Goal: Leave review/rating: Share an evaluation or opinion about a product, service, or content

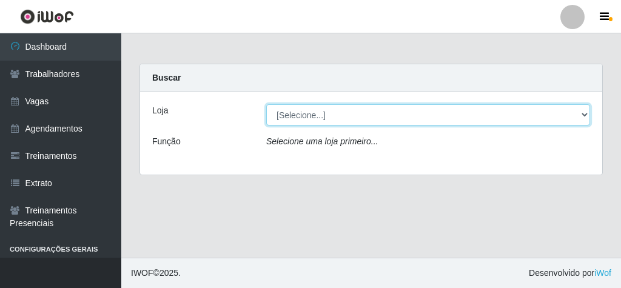
click at [583, 110] on select "[Selecione...] Rede Econômico - Malvinas Rede Econômico - Prata" at bounding box center [428, 114] width 324 height 21
select select "194"
click at [266, 104] on select "[Selecione...] Rede Econômico - Malvinas Rede Econômico - Prata" at bounding box center [428, 114] width 324 height 21
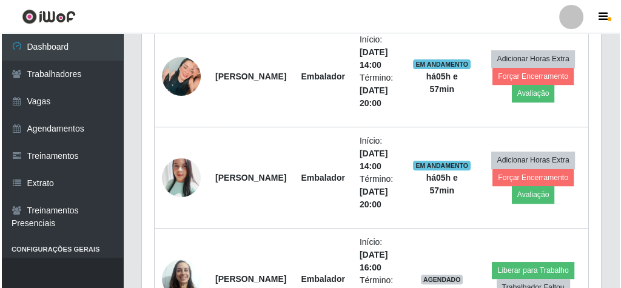
scroll to position [534, 0]
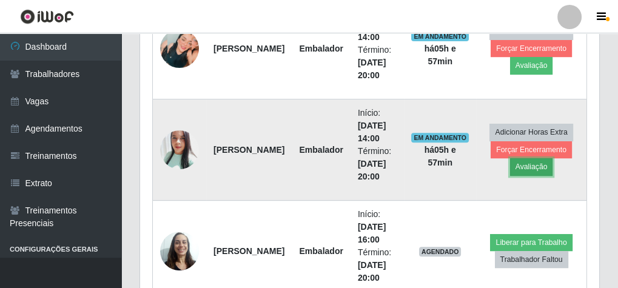
click at [544, 160] on button "Avaliação" at bounding box center [531, 166] width 43 height 17
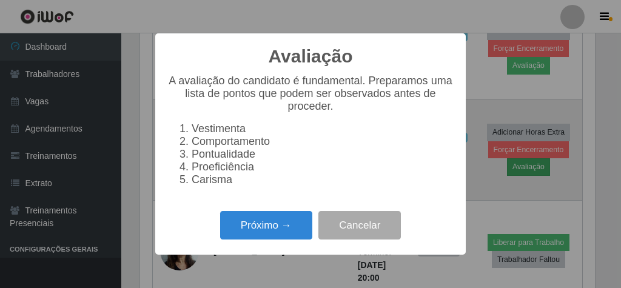
scroll to position [251, 455]
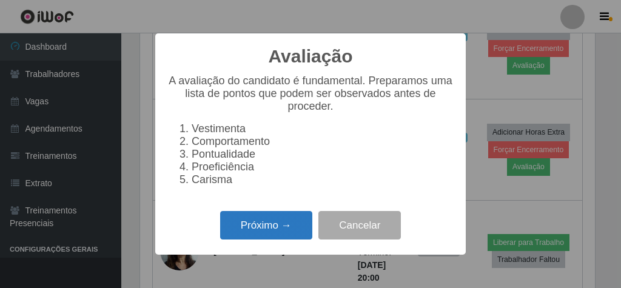
click at [303, 235] on button "Próximo →" at bounding box center [266, 225] width 92 height 29
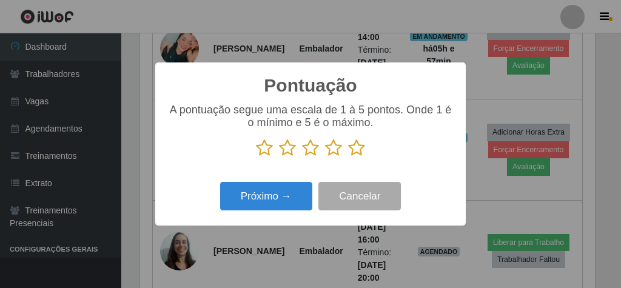
scroll to position [606407, 606203]
click at [351, 150] on icon at bounding box center [356, 148] width 17 height 18
click at [348, 157] on input "radio" at bounding box center [348, 157] width 0 height 0
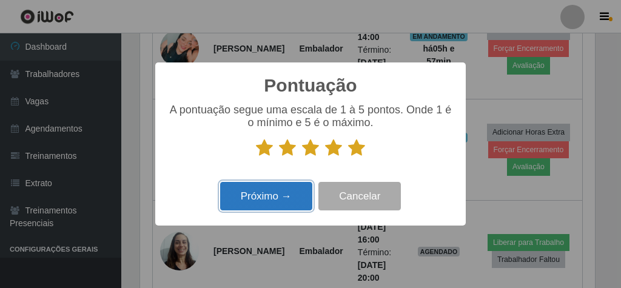
click at [293, 205] on button "Próximo →" at bounding box center [266, 196] width 92 height 29
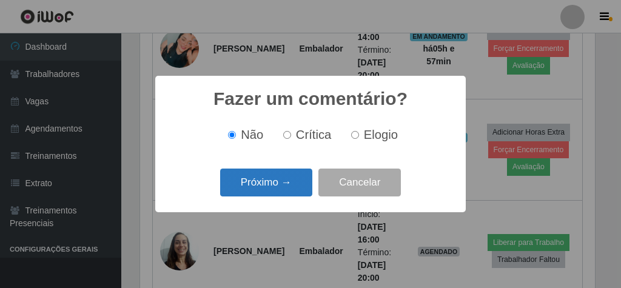
click at [300, 176] on button "Próximo →" at bounding box center [266, 183] width 92 height 29
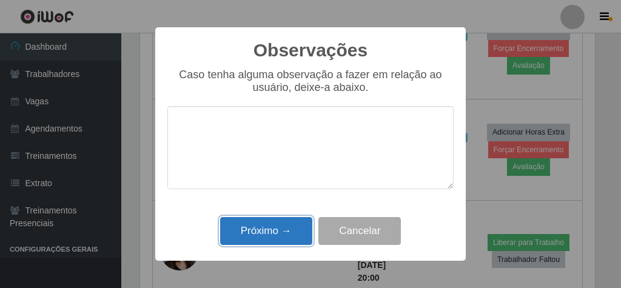
click at [289, 238] on button "Próximo →" at bounding box center [266, 231] width 92 height 29
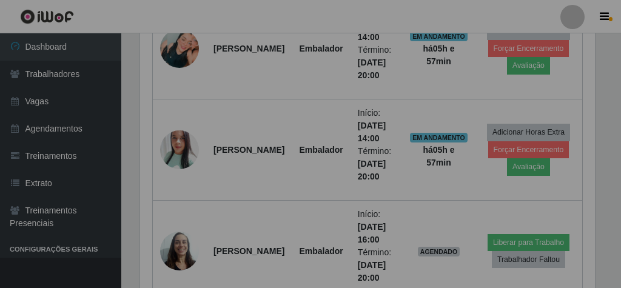
scroll to position [251, 459]
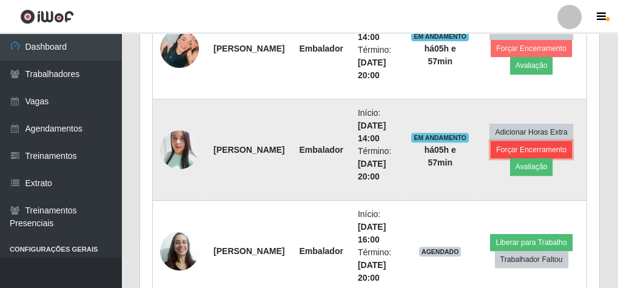
click at [533, 141] on button "Forçar Encerramento" at bounding box center [531, 149] width 81 height 17
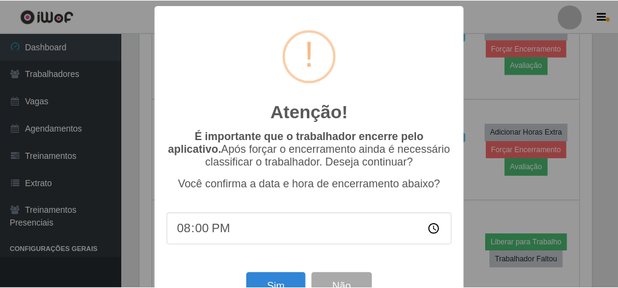
scroll to position [39, 0]
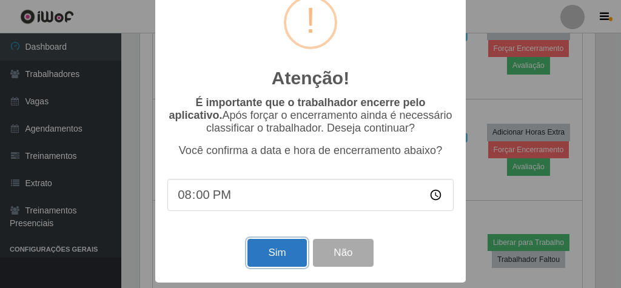
click at [283, 251] on button "Sim" at bounding box center [277, 253] width 59 height 29
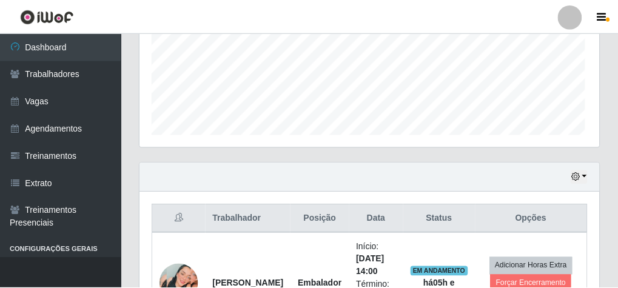
scroll to position [251, 455]
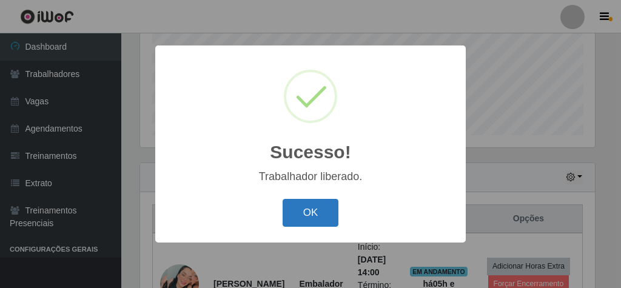
click at [310, 212] on button "OK" at bounding box center [311, 213] width 56 height 29
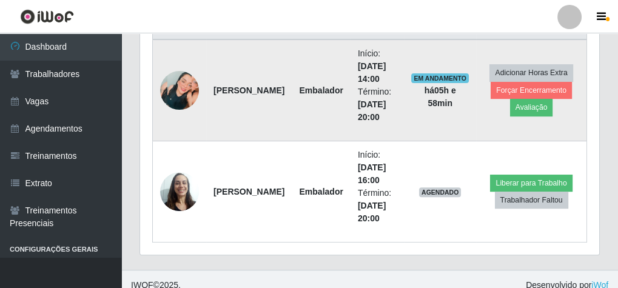
scroll to position [500, 0]
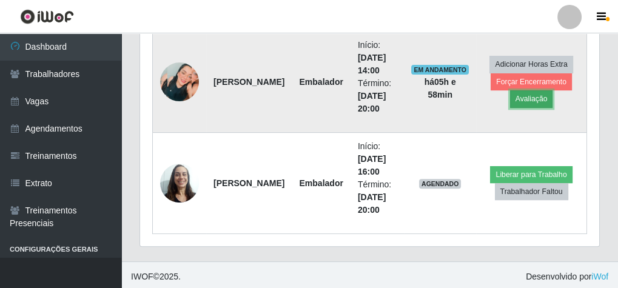
click at [537, 95] on button "Avaliação" at bounding box center [531, 98] width 43 height 17
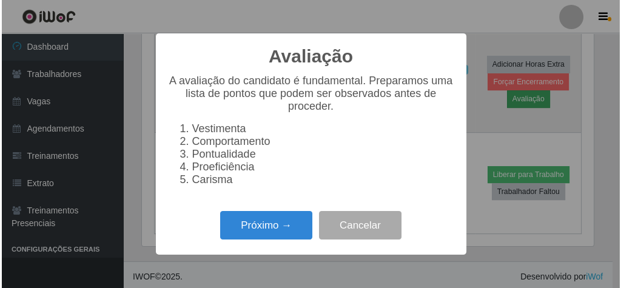
scroll to position [251, 455]
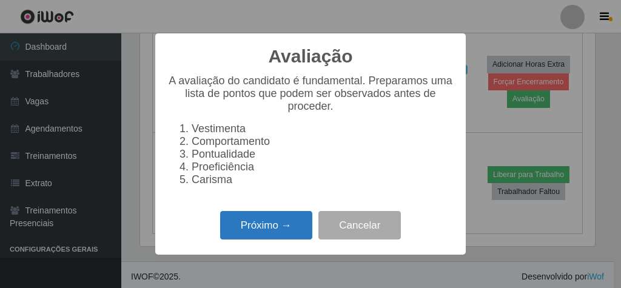
click at [275, 227] on button "Próximo →" at bounding box center [266, 225] width 92 height 29
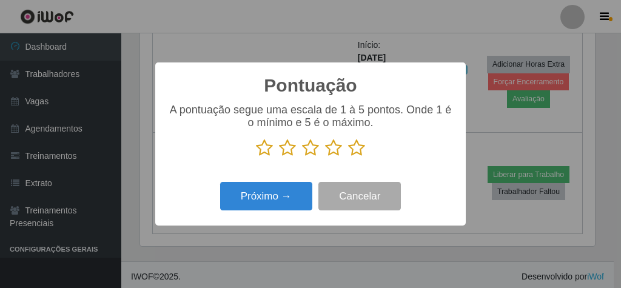
scroll to position [606407, 606203]
click at [280, 146] on icon at bounding box center [287, 148] width 17 height 18
click at [279, 157] on input "radio" at bounding box center [279, 157] width 0 height 0
click at [371, 153] on p at bounding box center [310, 148] width 286 height 18
drag, startPoint x: 354, startPoint y: 149, endPoint x: 363, endPoint y: 127, distance: 23.4
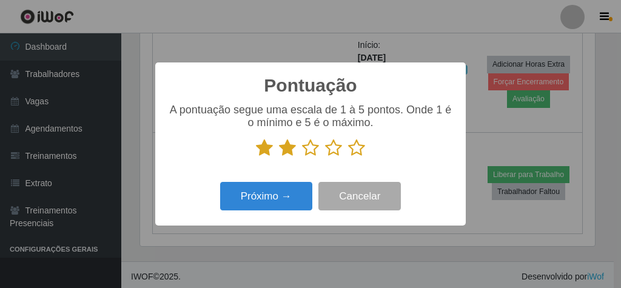
click at [354, 148] on icon at bounding box center [356, 148] width 17 height 18
click at [348, 157] on input "radio" at bounding box center [348, 157] width 0 height 0
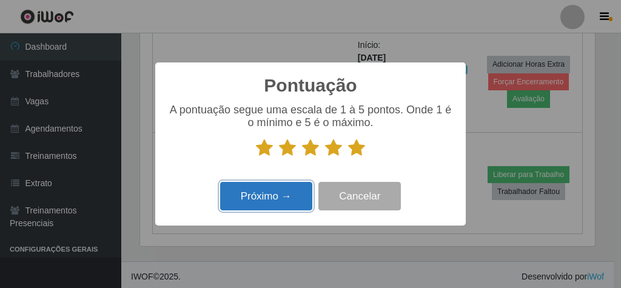
click at [281, 200] on button "Próximo →" at bounding box center [266, 196] width 92 height 29
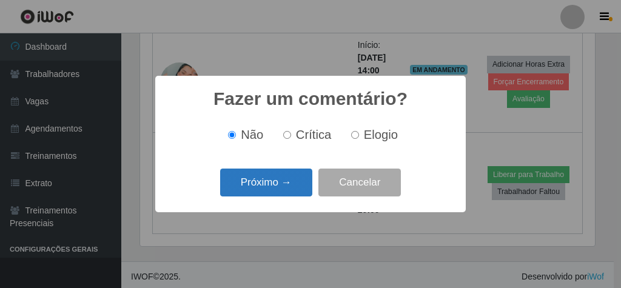
click at [286, 176] on button "Próximo →" at bounding box center [266, 183] width 92 height 29
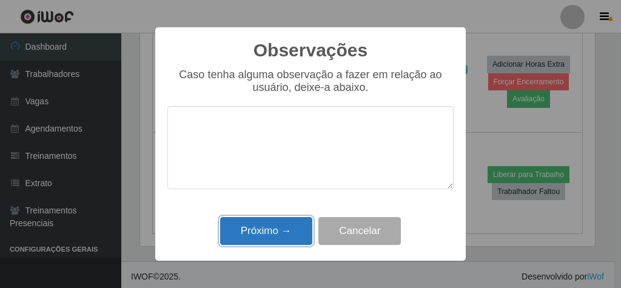
click at [292, 227] on button "Próximo →" at bounding box center [266, 231] width 92 height 29
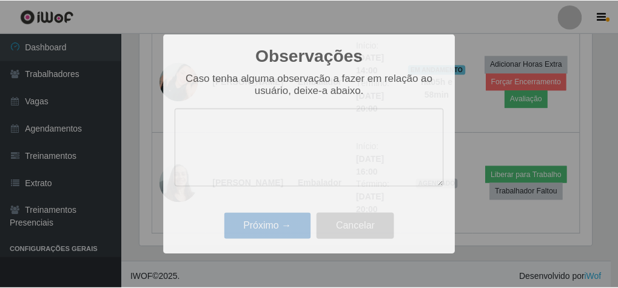
scroll to position [251, 459]
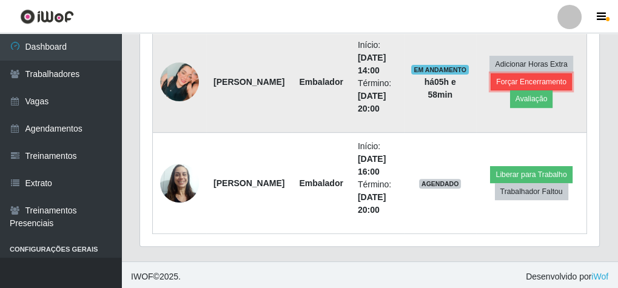
click at [531, 75] on button "Forçar Encerramento" at bounding box center [531, 81] width 81 height 17
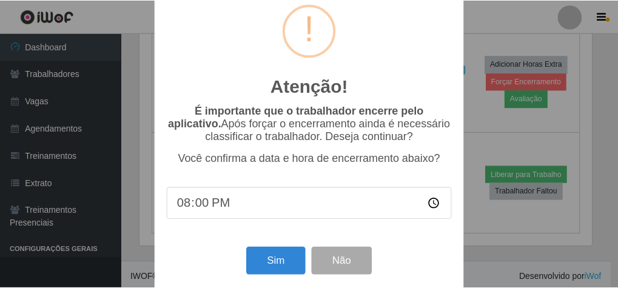
scroll to position [39, 0]
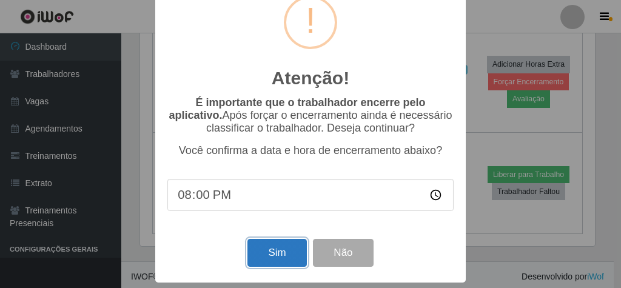
click at [273, 247] on button "Sim" at bounding box center [277, 253] width 59 height 29
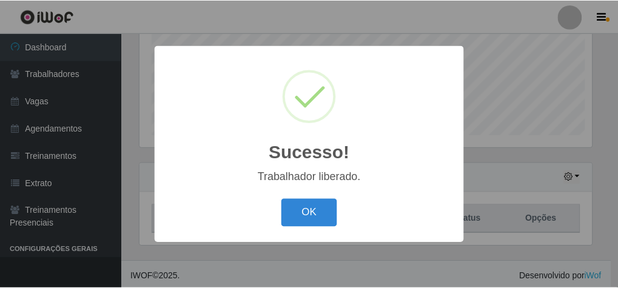
scroll to position [0, 0]
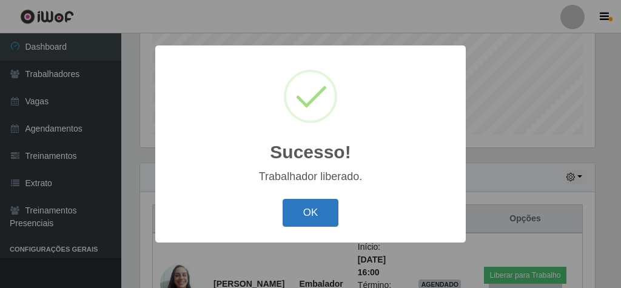
click at [325, 205] on button "OK" at bounding box center [311, 213] width 56 height 29
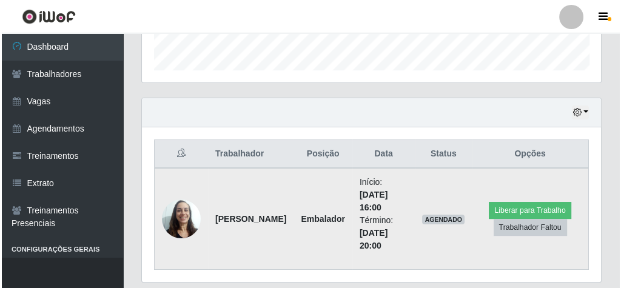
scroll to position [400, 0]
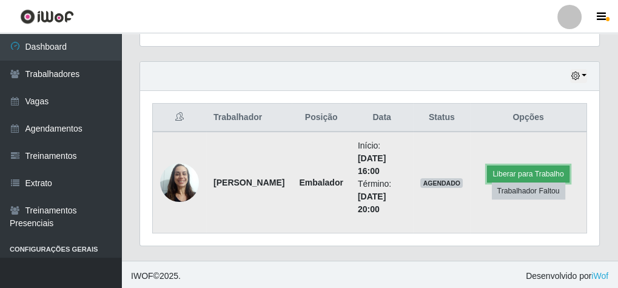
click at [519, 175] on button "Liberar para Trabalho" at bounding box center [528, 174] width 82 height 17
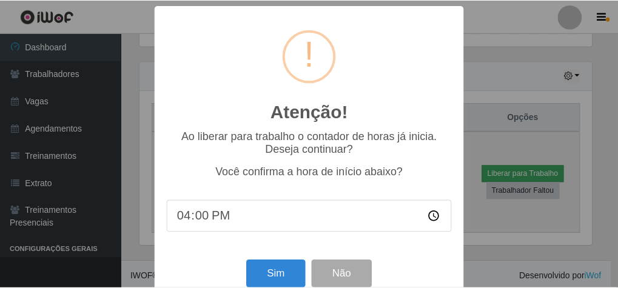
scroll to position [251, 455]
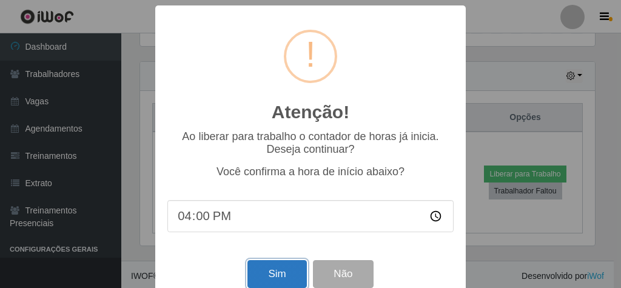
click at [266, 273] on button "Sim" at bounding box center [277, 274] width 59 height 29
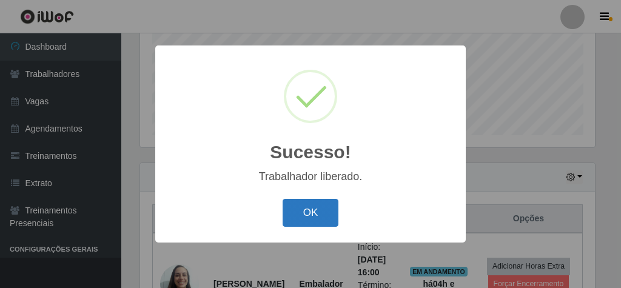
click at [315, 212] on button "OK" at bounding box center [311, 213] width 56 height 29
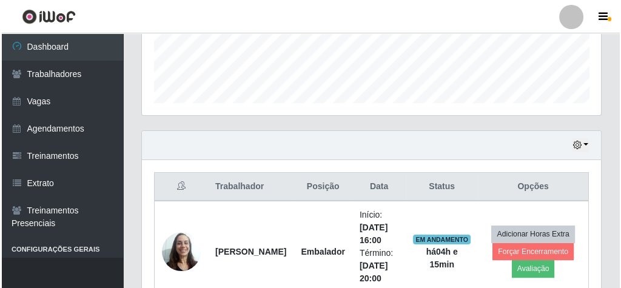
scroll to position [400, 0]
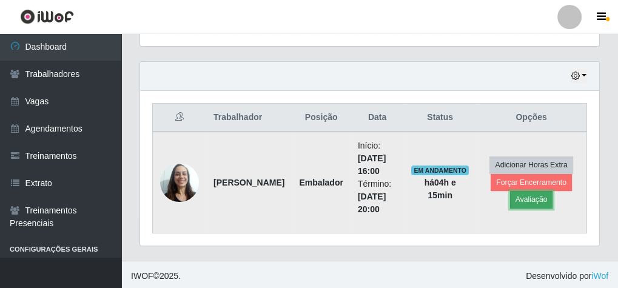
click at [528, 192] on button "Avaliação" at bounding box center [531, 199] width 43 height 17
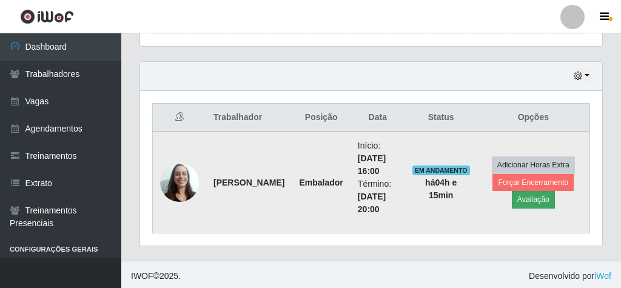
scroll to position [251, 455]
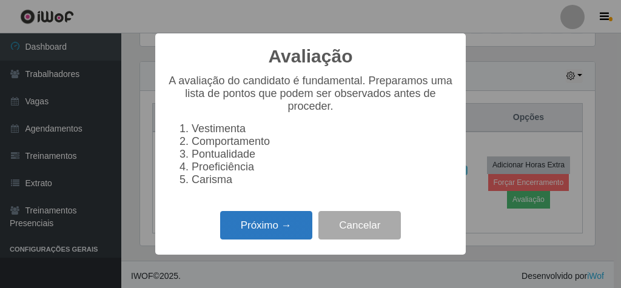
click at [287, 232] on button "Próximo →" at bounding box center [266, 225] width 92 height 29
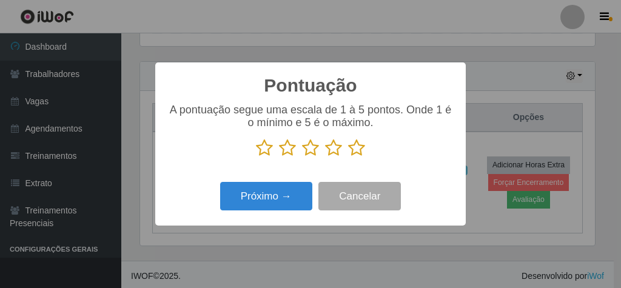
scroll to position [606407, 606203]
click at [359, 150] on icon at bounding box center [356, 148] width 17 height 18
click at [348, 157] on input "radio" at bounding box center [348, 157] width 0 height 0
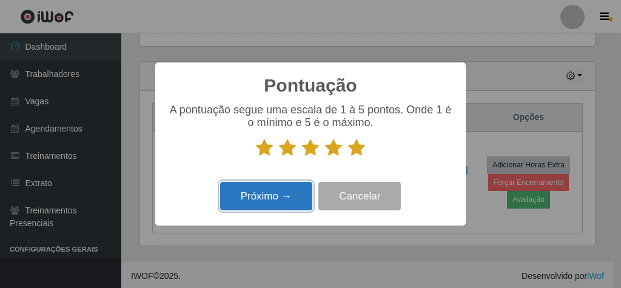
click at [288, 209] on button "Próximo →" at bounding box center [266, 196] width 92 height 29
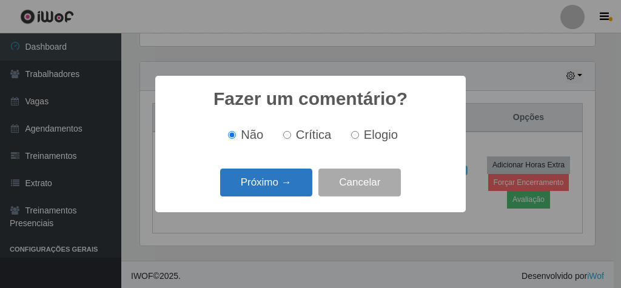
click at [257, 178] on button "Próximo →" at bounding box center [266, 183] width 92 height 29
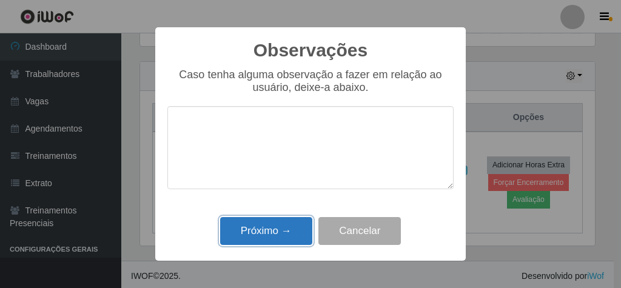
click at [288, 227] on button "Próximo →" at bounding box center [266, 231] width 92 height 29
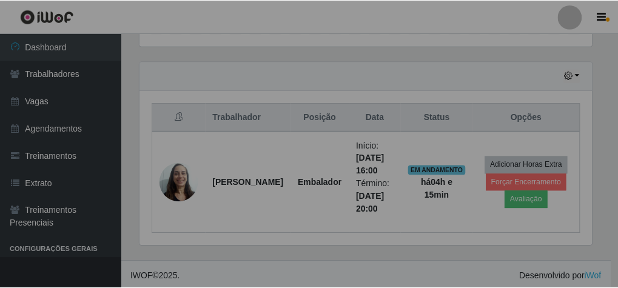
scroll to position [251, 459]
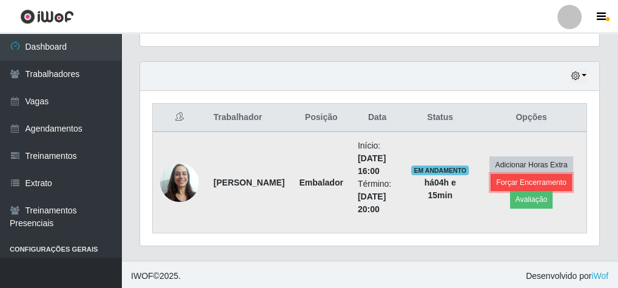
click at [529, 174] on button "Forçar Encerramento" at bounding box center [531, 182] width 81 height 17
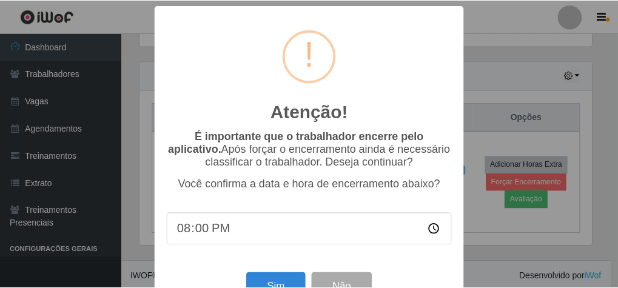
scroll to position [39, 0]
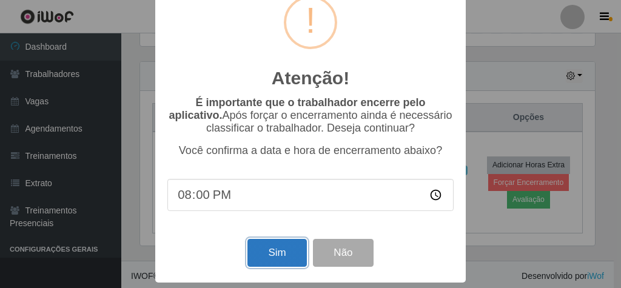
click at [276, 243] on button "Sim" at bounding box center [277, 253] width 59 height 29
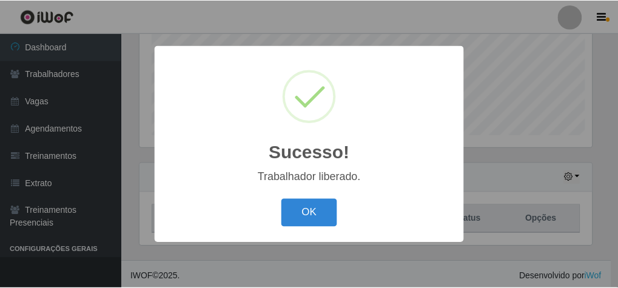
scroll to position [251, 455]
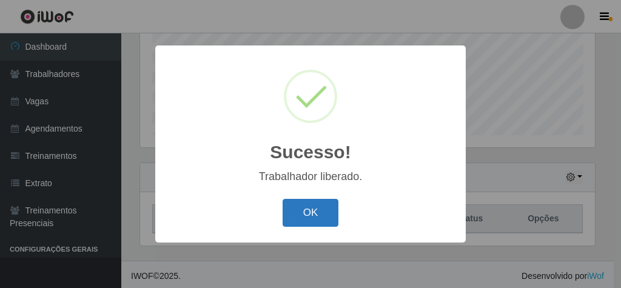
click at [323, 216] on button "OK" at bounding box center [311, 213] width 56 height 29
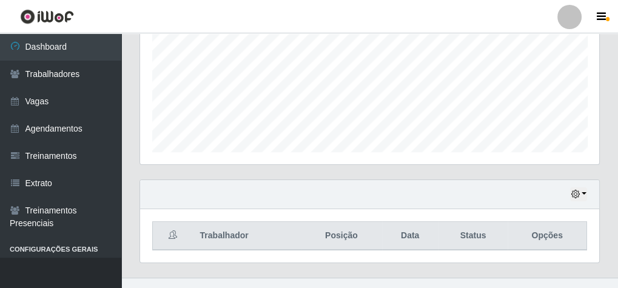
scroll to position [298, 0]
